Goal: Find specific page/section: Find specific page/section

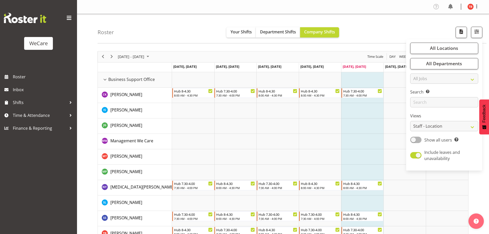
select select "location"
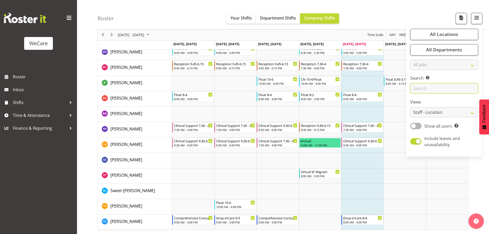
click at [437, 87] on input "text" at bounding box center [444, 88] width 68 height 10
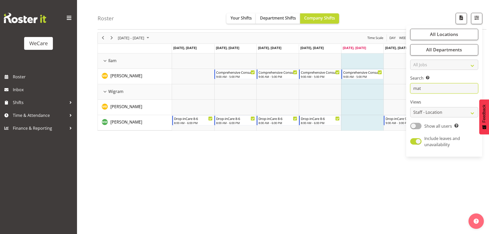
scroll to position [19, 0]
click at [308, 175] on div "[DATE] - [DATE] [DATE] Day Week Fortnight Month calendar Month Agenda Time Scal…" at bounding box center [294, 131] width 392 height 205
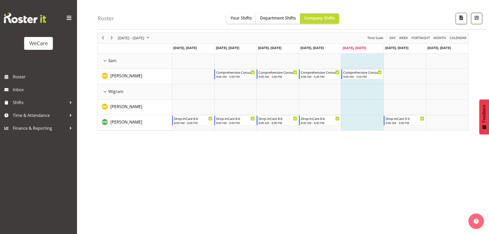
click at [474, 17] on span "button" at bounding box center [477, 17] width 7 height 7
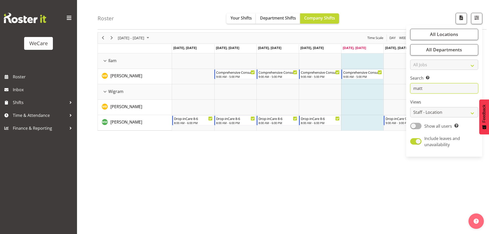
click at [438, 92] on input "matt" at bounding box center [444, 88] width 68 height 10
type input "m"
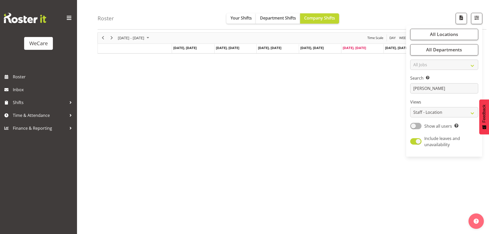
click at [435, 94] on div "All Locations Clear Business Support Office [GEOGRAPHIC_DATA] Ilam [GEOGRAPHIC_…" at bounding box center [444, 90] width 76 height 127
click at [434, 90] on input "[PERSON_NAME]" at bounding box center [444, 88] width 68 height 10
click at [298, 80] on div "[DATE] - [DATE] [DATE] Day Week Fortnight Month calendar Month Agenda Time Scal…" at bounding box center [294, 131] width 392 height 205
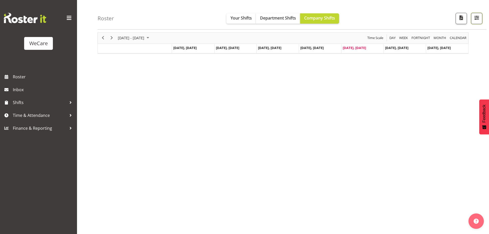
click at [478, 17] on span "button" at bounding box center [477, 17] width 7 height 7
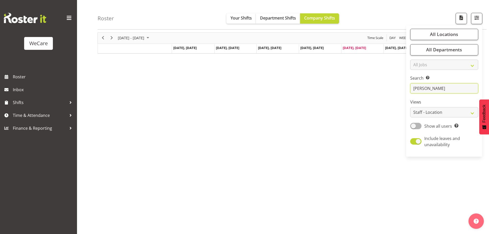
click at [431, 89] on input "[PERSON_NAME]" at bounding box center [444, 88] width 68 height 10
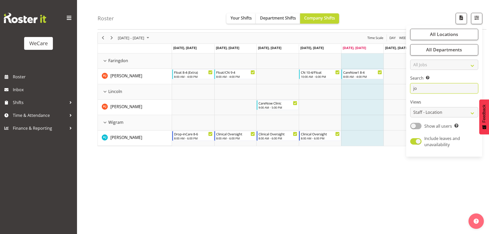
type input "j"
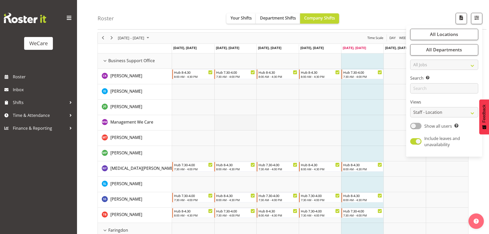
click at [249, 118] on td "Timeline Week of October 3, 2025" at bounding box center [235, 122] width 42 height 15
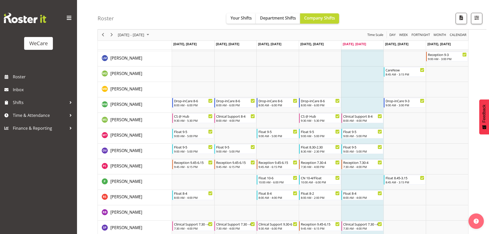
scroll to position [1429, 0]
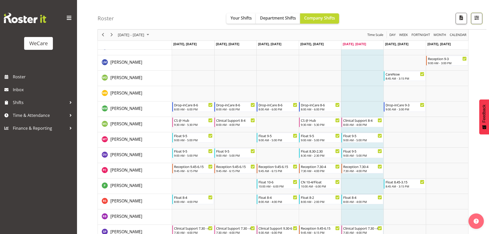
click at [476, 15] on span "button" at bounding box center [477, 17] width 7 height 7
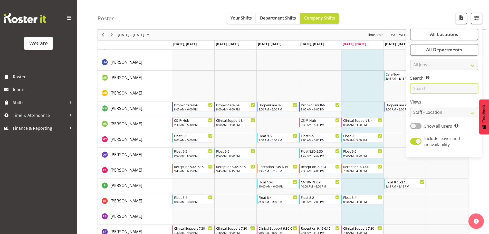
click at [431, 89] on input "text" at bounding box center [444, 88] width 68 height 10
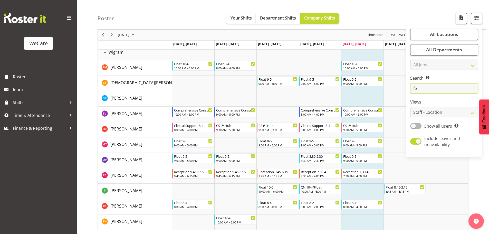
scroll to position [19, 0]
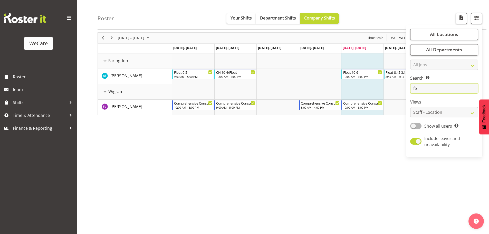
type input "fe"
click at [308, 164] on div "[DATE] - [DATE] [DATE] Day Week Fortnight Month calendar Month Agenda Time Scal…" at bounding box center [294, 131] width 392 height 205
